Goal: Use online tool/utility: Utilize a website feature to perform a specific function

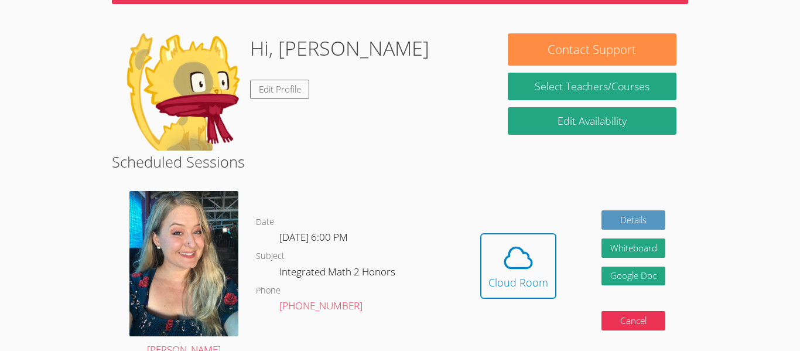
scroll to position [95, 0]
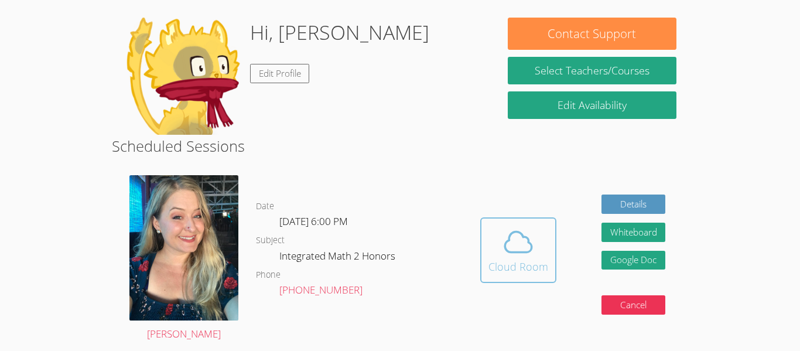
click at [519, 259] on div "Cloud Room" at bounding box center [518, 266] width 60 height 16
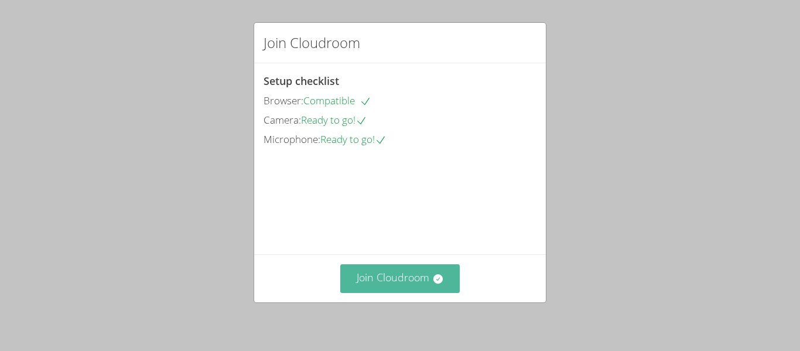
click at [441, 275] on icon at bounding box center [438, 279] width 12 height 12
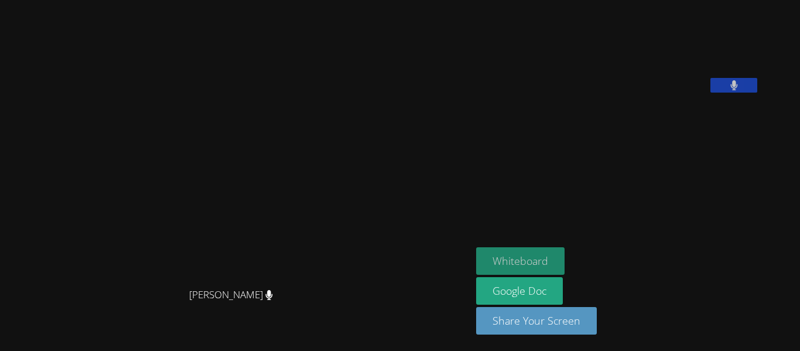
click at [564, 253] on button "Whiteboard" at bounding box center [520, 261] width 88 height 28
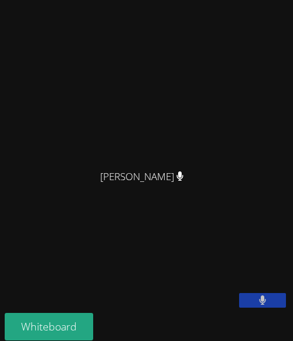
click at [152, 142] on video at bounding box center [147, 84] width 176 height 159
click at [85, 139] on video at bounding box center [147, 84] width 176 height 159
click at [162, 95] on video at bounding box center [147, 84] width 176 height 159
click at [119, 145] on video at bounding box center [147, 84] width 176 height 159
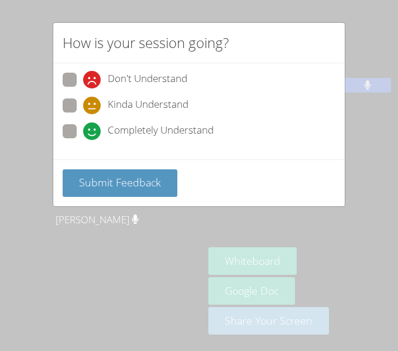
click at [83, 140] on span at bounding box center [83, 140] width 0 height 0
click at [83, 129] on input "Completely Understand" at bounding box center [88, 129] width 10 height 10
radio input "true"
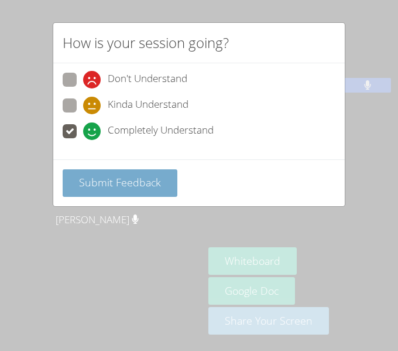
click at [121, 184] on span "Submit Feedback" at bounding box center [120, 182] width 82 height 14
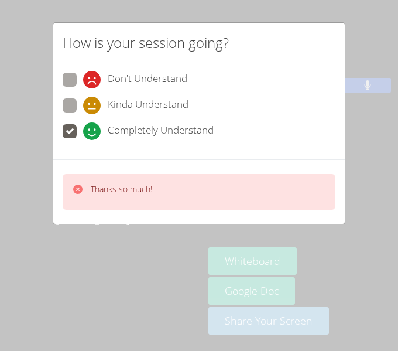
click at [324, 63] on div "Don't Understand Kinda Understand Completely Understand" at bounding box center [198, 111] width 291 height 96
